Goal: Navigation & Orientation: Find specific page/section

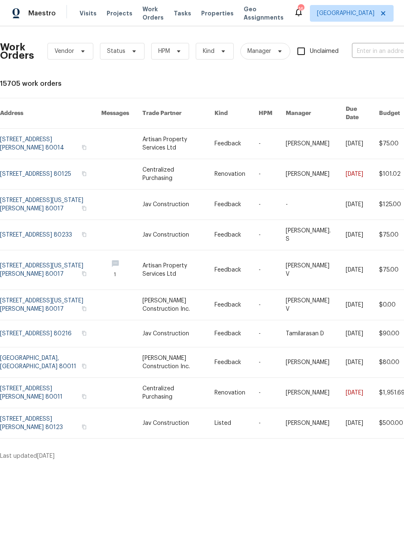
click at [39, 133] on link at bounding box center [50, 144] width 101 height 30
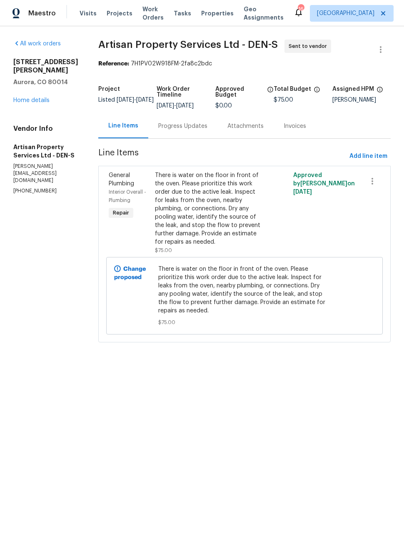
click at [25, 14] on div "Maestro" at bounding box center [28, 13] width 56 height 17
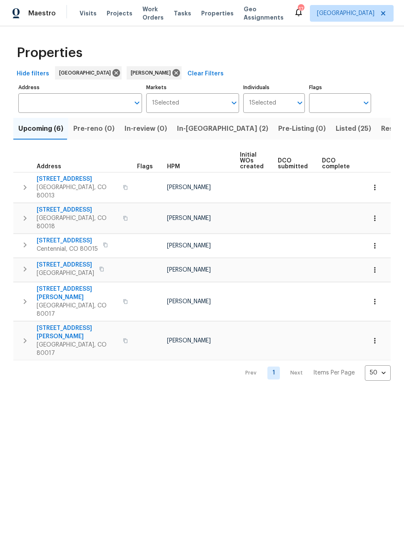
click at [336, 132] on span "Listed (25)" at bounding box center [353, 129] width 35 height 12
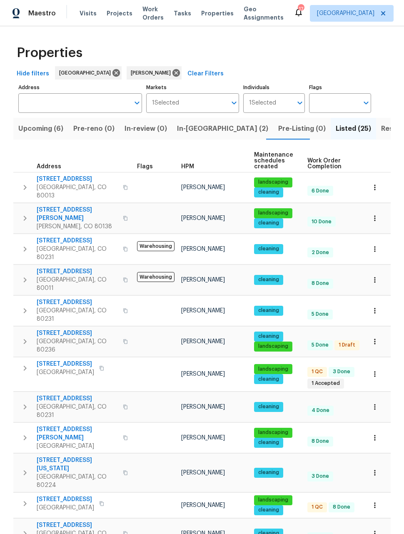
click at [381, 129] on span "Resale (10)" at bounding box center [399, 129] width 36 height 12
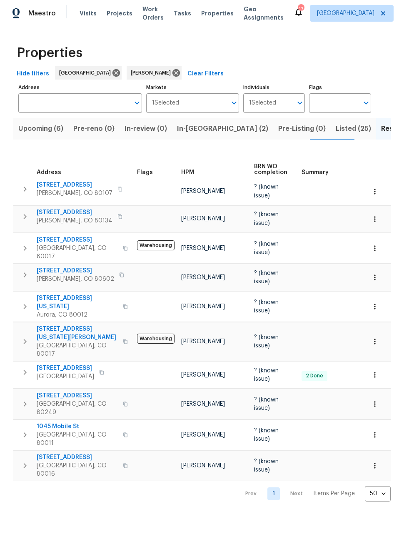
click at [37, 128] on span "Upcoming (6)" at bounding box center [40, 129] width 45 height 12
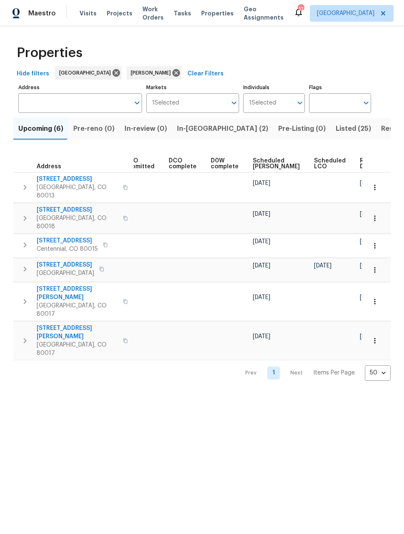
scroll to position [0, 153]
